Goal: Task Accomplishment & Management: Use online tool/utility

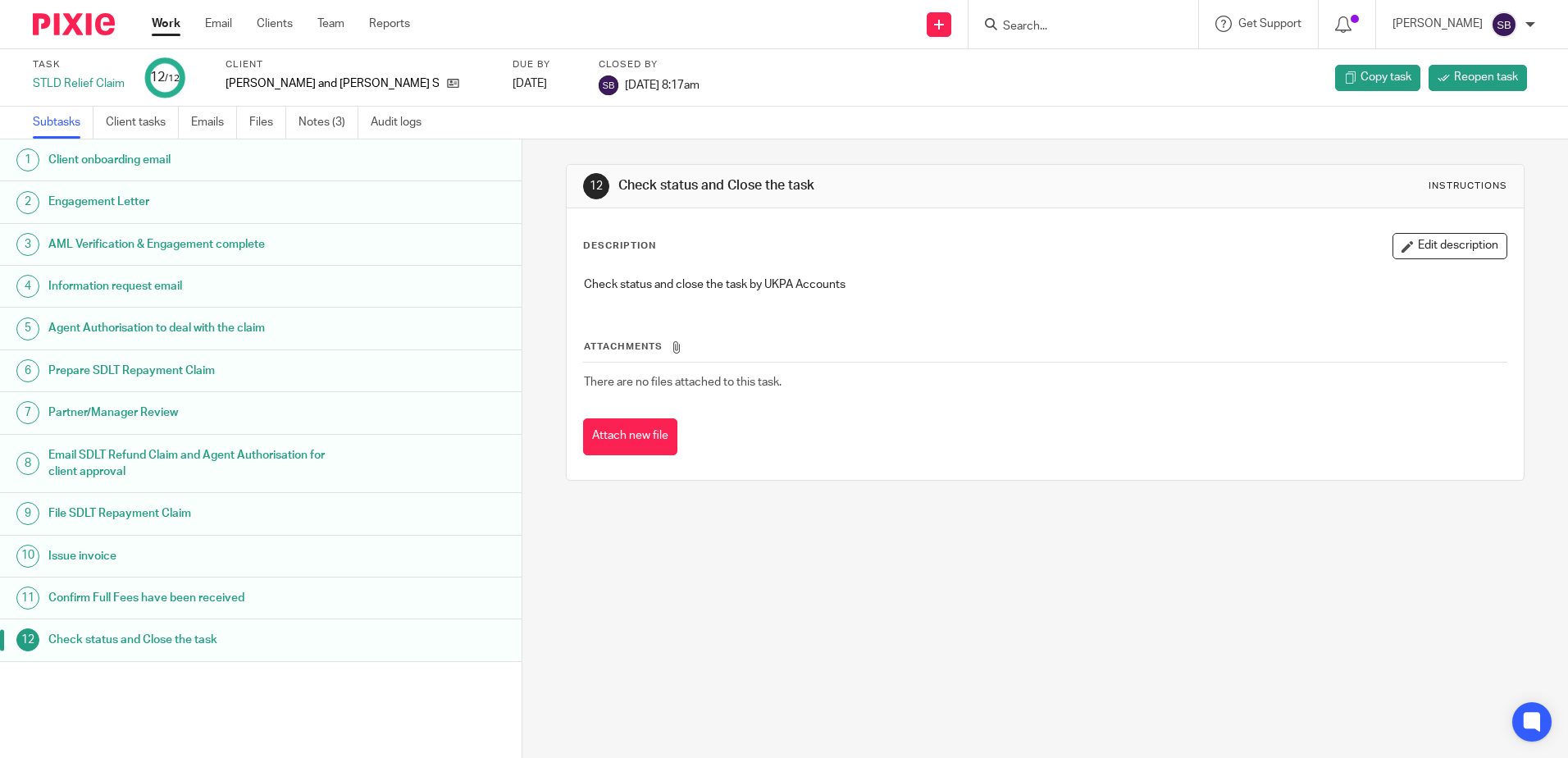
click at [167, 165] on h1 "Client onboarding email" at bounding box center [201, 160] width 305 height 25
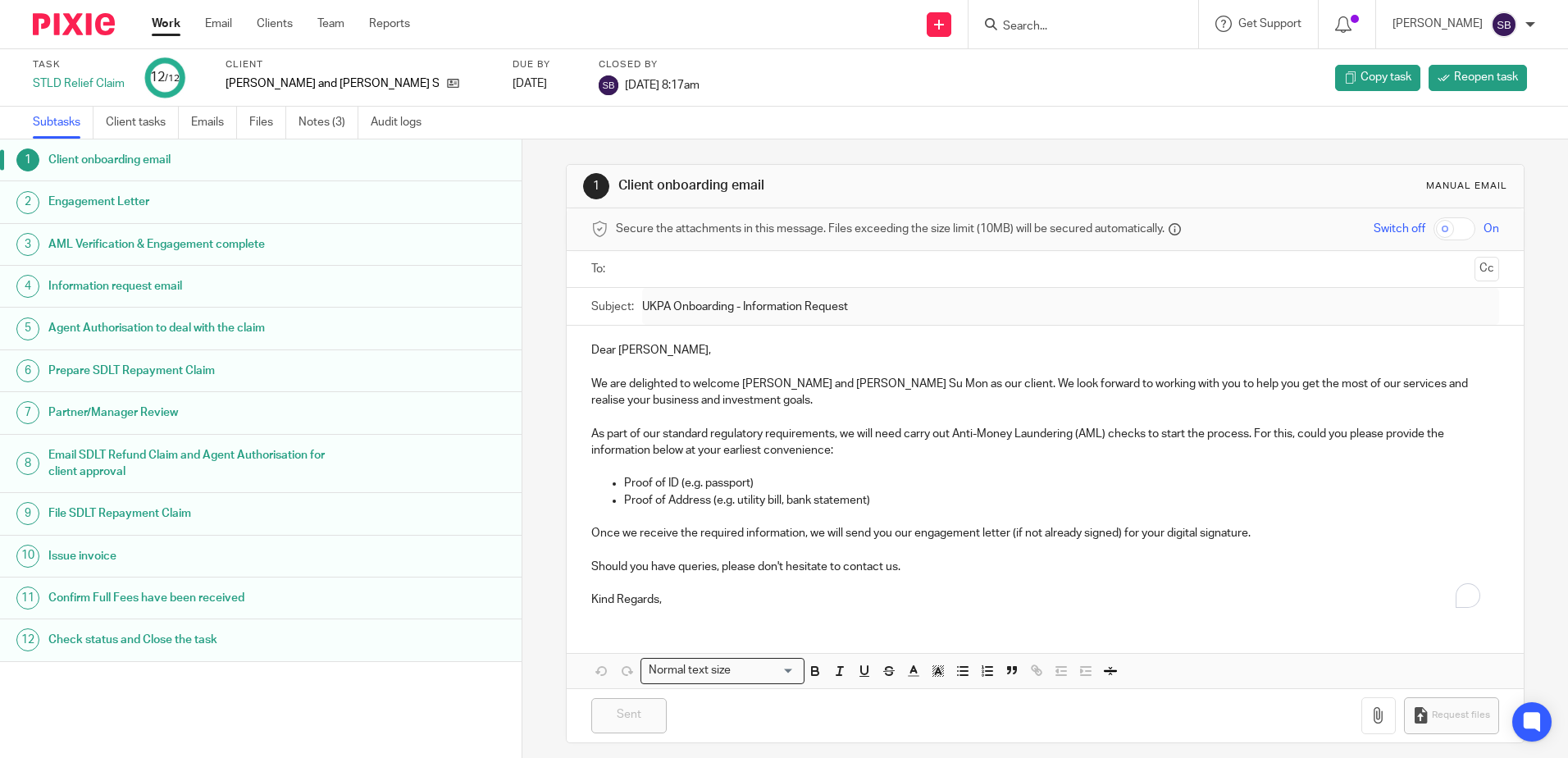
click at [715, 492] on p "Proof of Address (e.g. utility bill, bank statement)" at bounding box center [1060, 500] width 874 height 17
drag, startPoint x: 873, startPoint y: 496, endPoint x: 627, endPoint y: 481, distance: 246.5
click at [604, 477] on ul "Proof of ID (e.g. passport) Proof of Address (e.g. utility bill, bank statement)" at bounding box center [1044, 492] width 907 height 33
drag, startPoint x: 627, startPoint y: 481, endPoint x: 732, endPoint y: 518, distance: 111.3
click at [732, 518] on p "To enrich screen reader interactions, please activate Accessibility in Grammarl…" at bounding box center [1044, 517] width 907 height 17
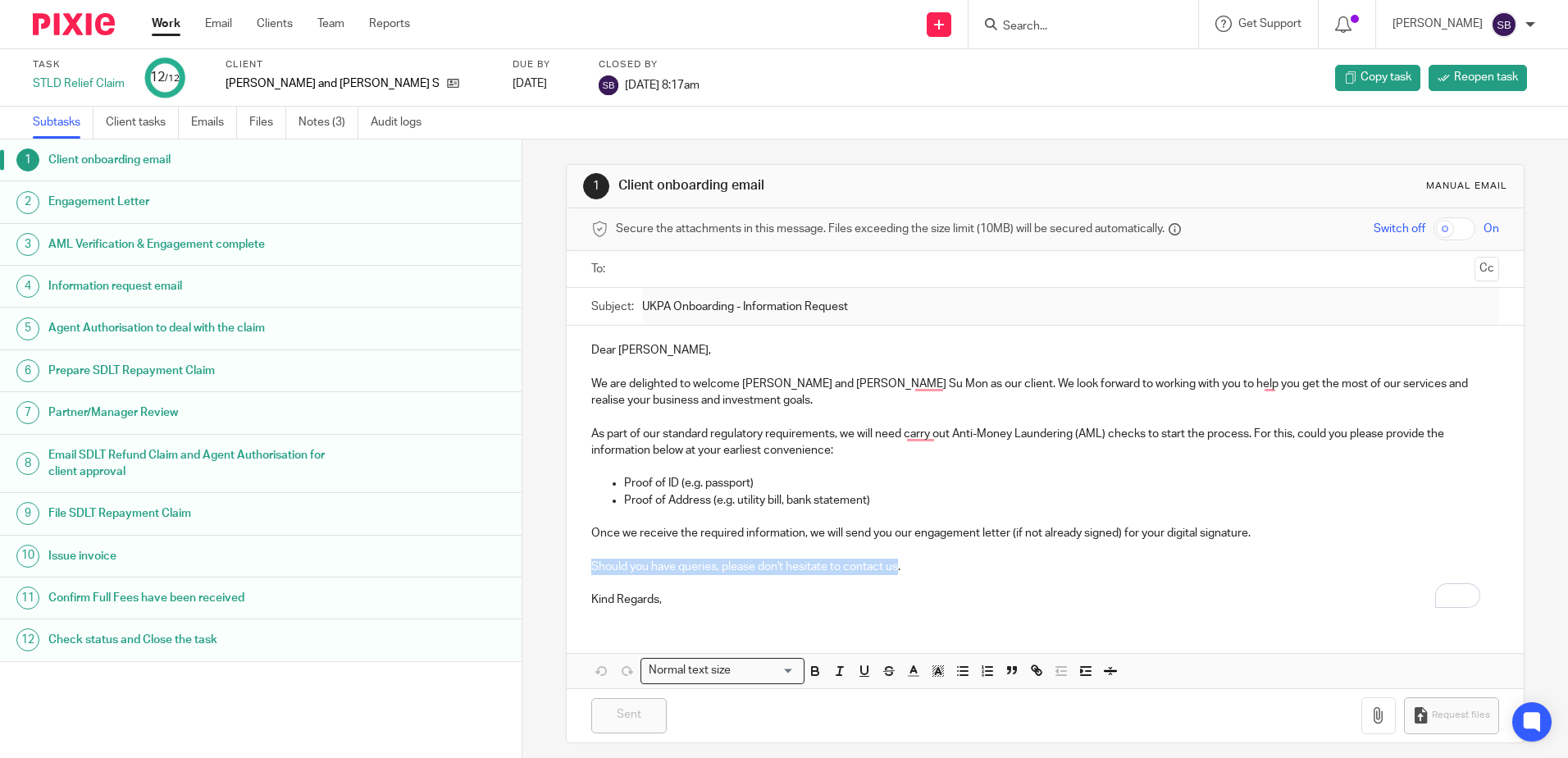
drag, startPoint x: 895, startPoint y: 568, endPoint x: 579, endPoint y: 560, distance: 316.1
click at [579, 560] on div "Dear [PERSON_NAME], We are delighted to welcome [PERSON_NAME] and [PERSON_NAME]…" at bounding box center [1045, 472] width 956 height 294
copy p "Should you have queries, please don't hesitate to contact us"
click at [753, 439] on p "As part of our standard regulatory requirements, we will need carry out Anti-Mo…" at bounding box center [1044, 442] width 907 height 33
drag, startPoint x: 589, startPoint y: 427, endPoint x: 1235, endPoint y: 431, distance: 646.0
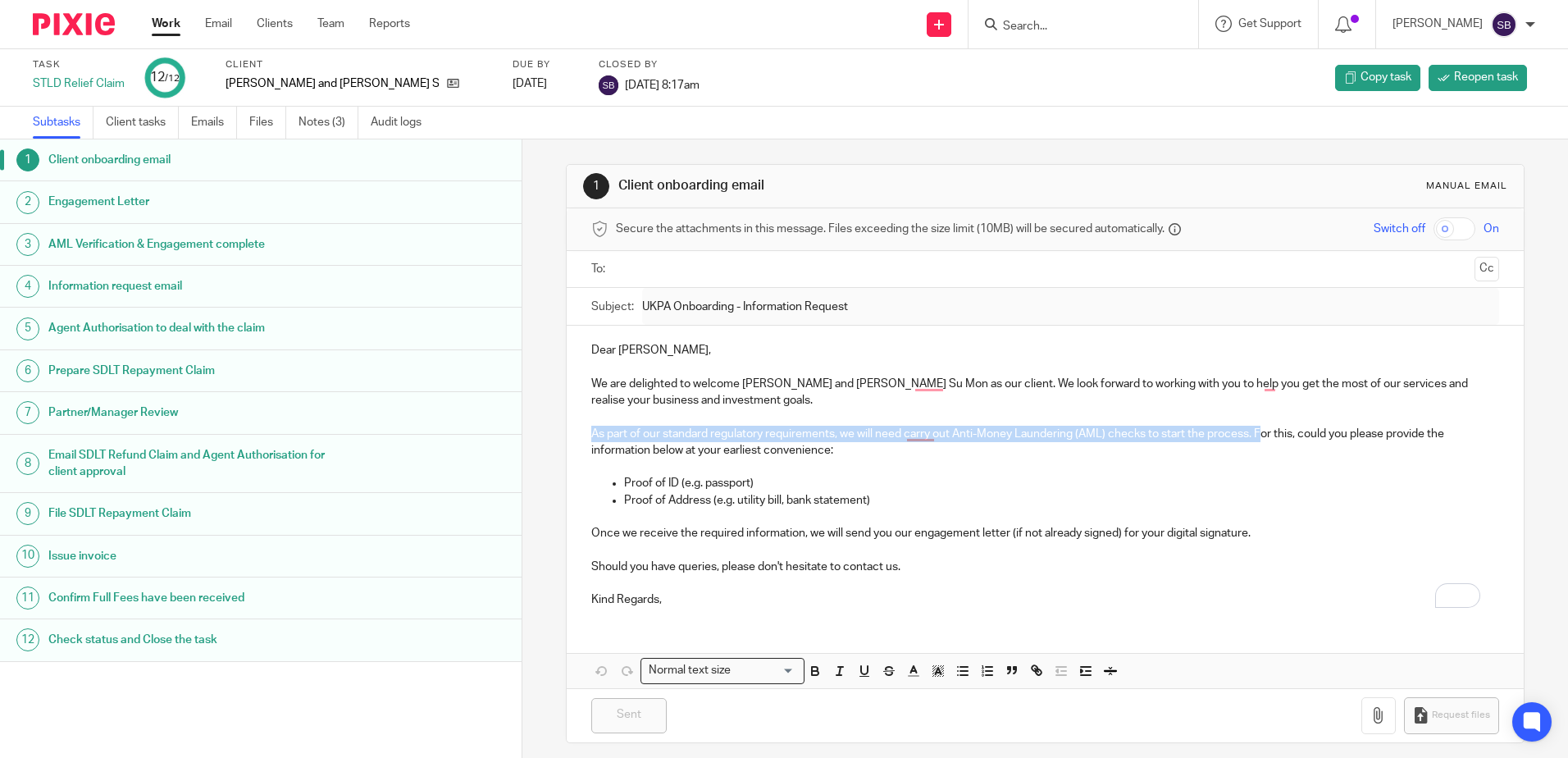
click at [1258, 432] on p "As part of our standard regulatory requirements, we will need carry out Anti-Mo…" at bounding box center [1044, 442] width 907 height 33
copy p "As part of our standard regulatory requirements, we will need carry out Anti-Mo…"
